Goal: Task Accomplishment & Management: Manage account settings

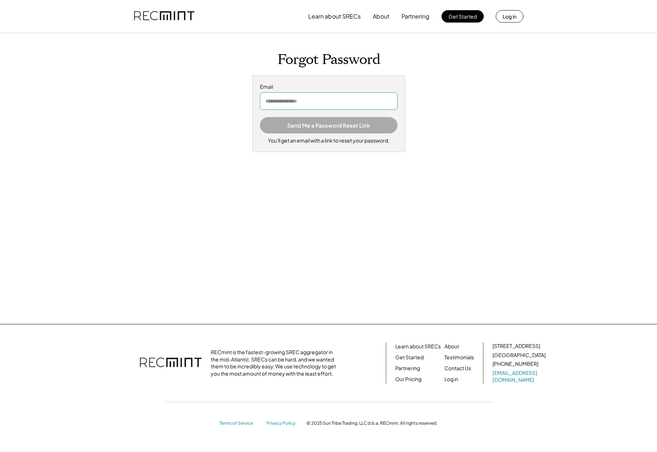
click at [312, 107] on input "email" at bounding box center [329, 100] width 138 height 17
type input "**********"
click at [309, 123] on button "Send Me a Password Reset Link" at bounding box center [329, 125] width 138 height 16
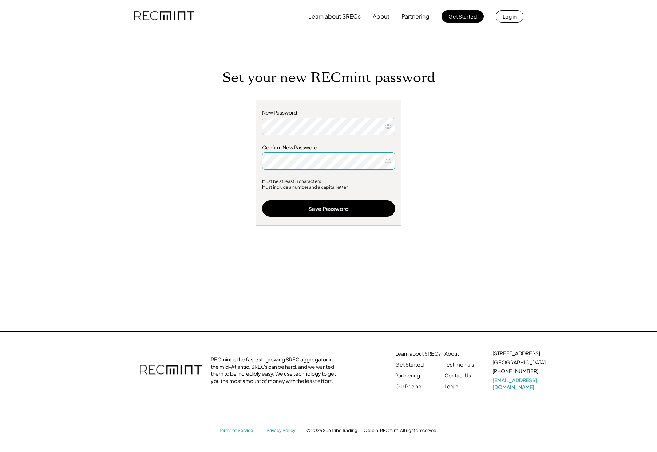
click at [388, 126] on icon at bounding box center [387, 126] width 7 height 7
click at [390, 163] on icon at bounding box center [387, 161] width 7 height 7
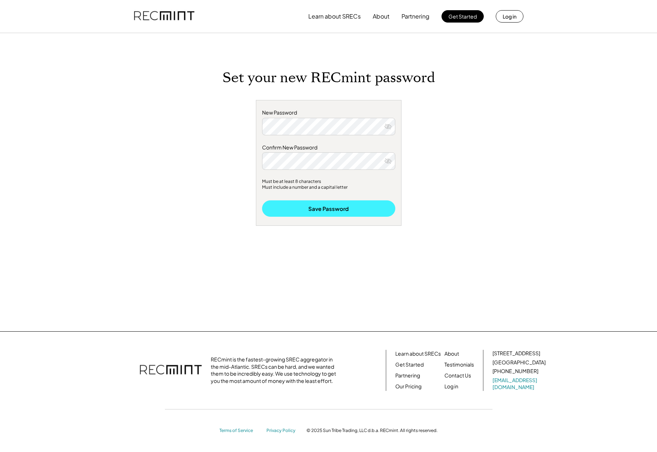
click at [349, 205] on button "Save Password" at bounding box center [328, 208] width 133 height 16
